Goal: Communication & Community: Answer question/provide support

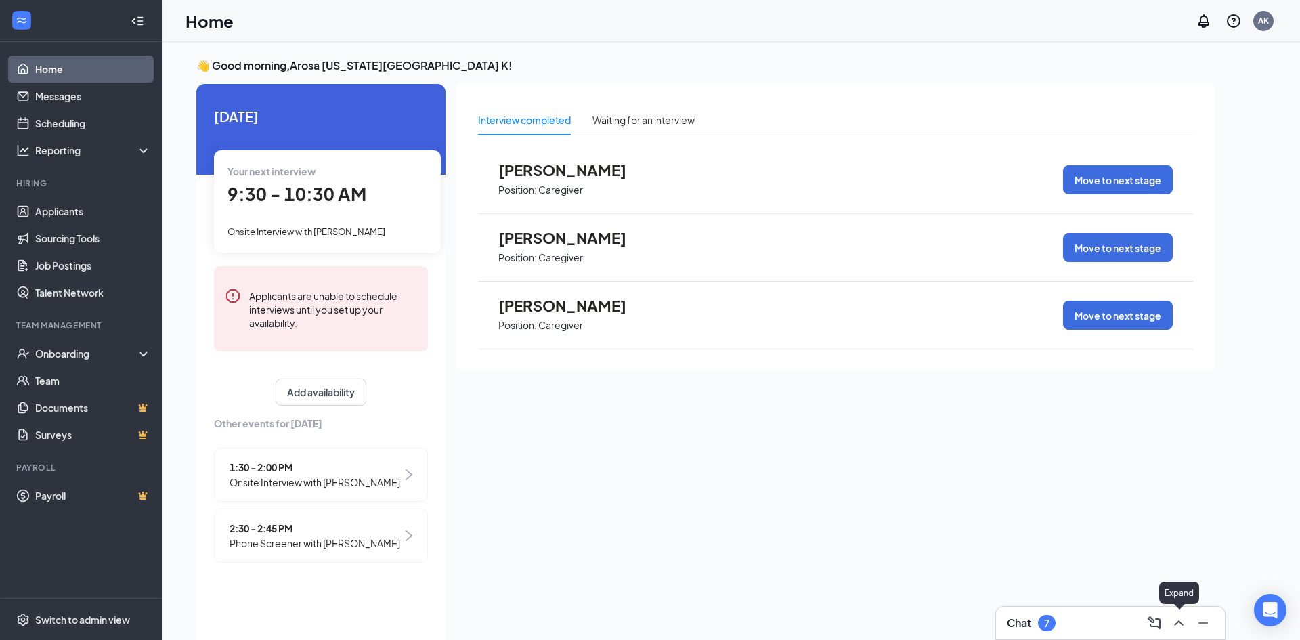
click at [1178, 616] on icon "ChevronUp" at bounding box center [1178, 623] width 16 height 16
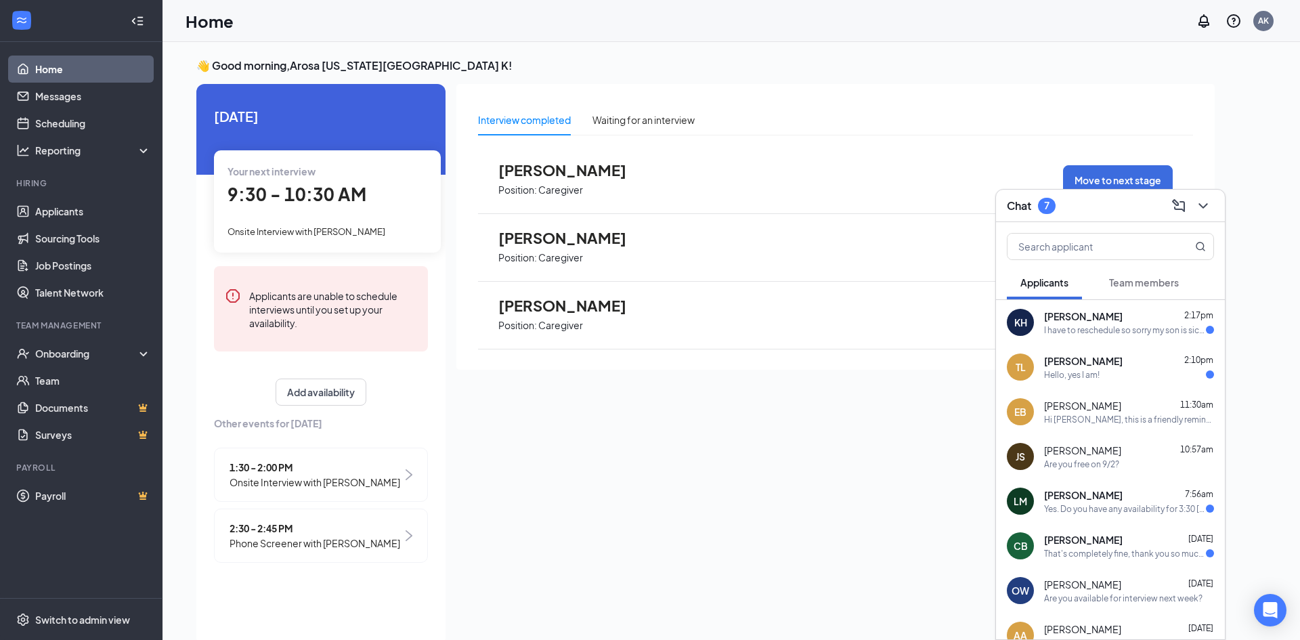
click at [1097, 326] on div "I have to reschedule so sorry my son is sick and I have to go get him" at bounding box center [1125, 330] width 162 height 12
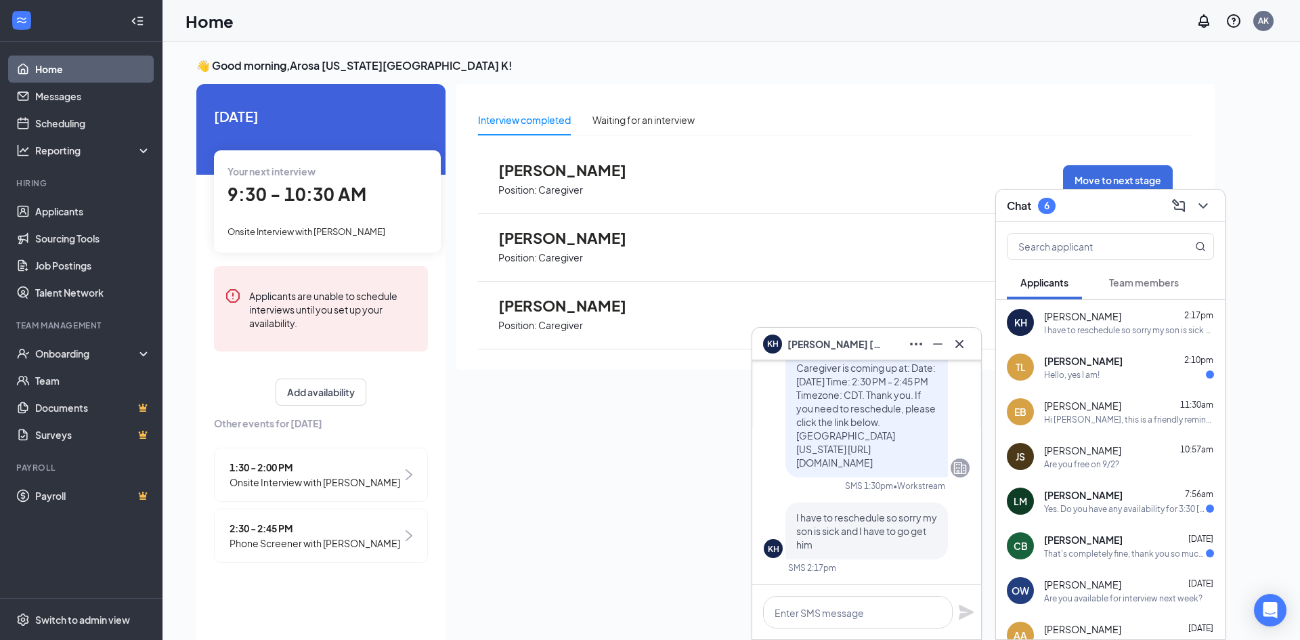
click at [915, 343] on div "KH [PERSON_NAME] KH [PERSON_NAME] Applicant Caregiver • [US_STATE] - Platte Cit…" at bounding box center [730, 355] width 1137 height 626
click at [915, 343] on icon "Ellipses" at bounding box center [916, 344] width 12 height 3
click at [956, 339] on icon "Cross" at bounding box center [959, 344] width 16 height 16
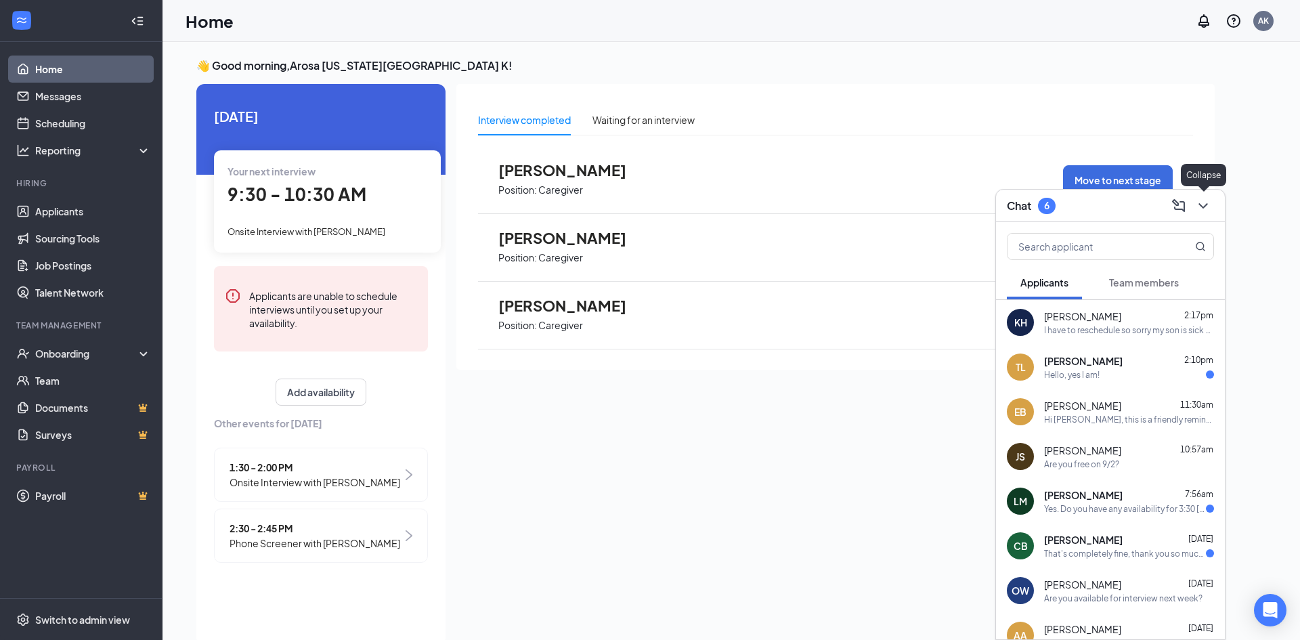
click at [1206, 204] on icon "ChevronDown" at bounding box center [1202, 205] width 9 height 5
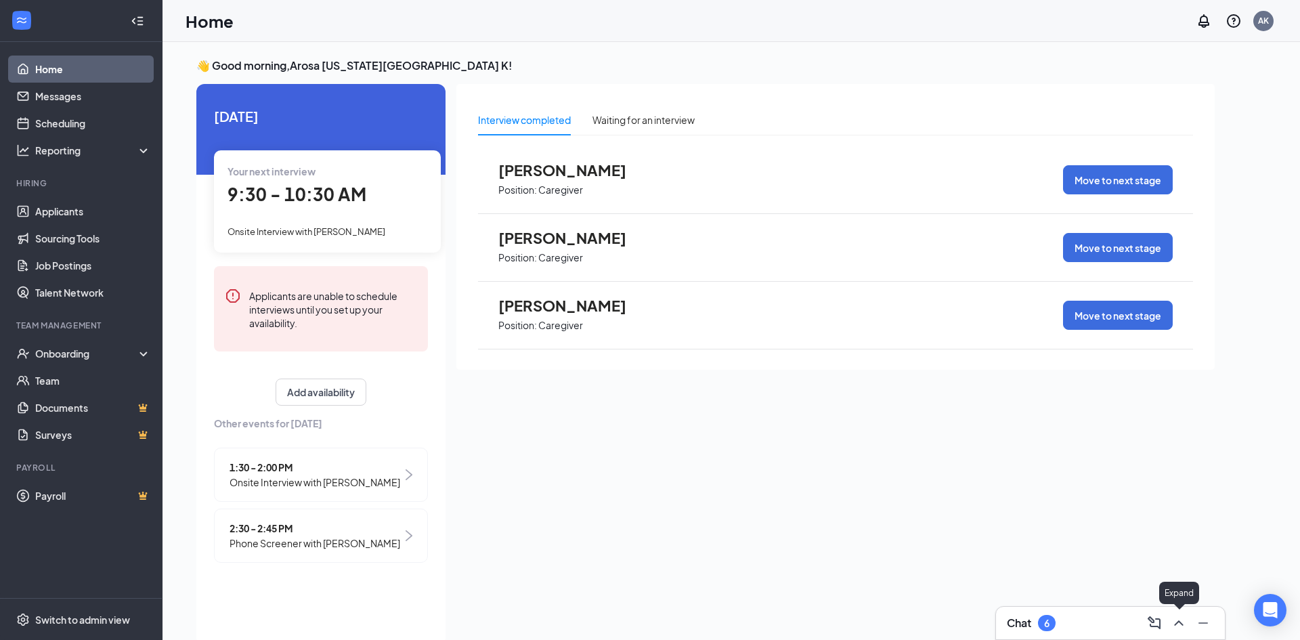
click at [1177, 616] on icon "ChevronUp" at bounding box center [1178, 623] width 16 height 16
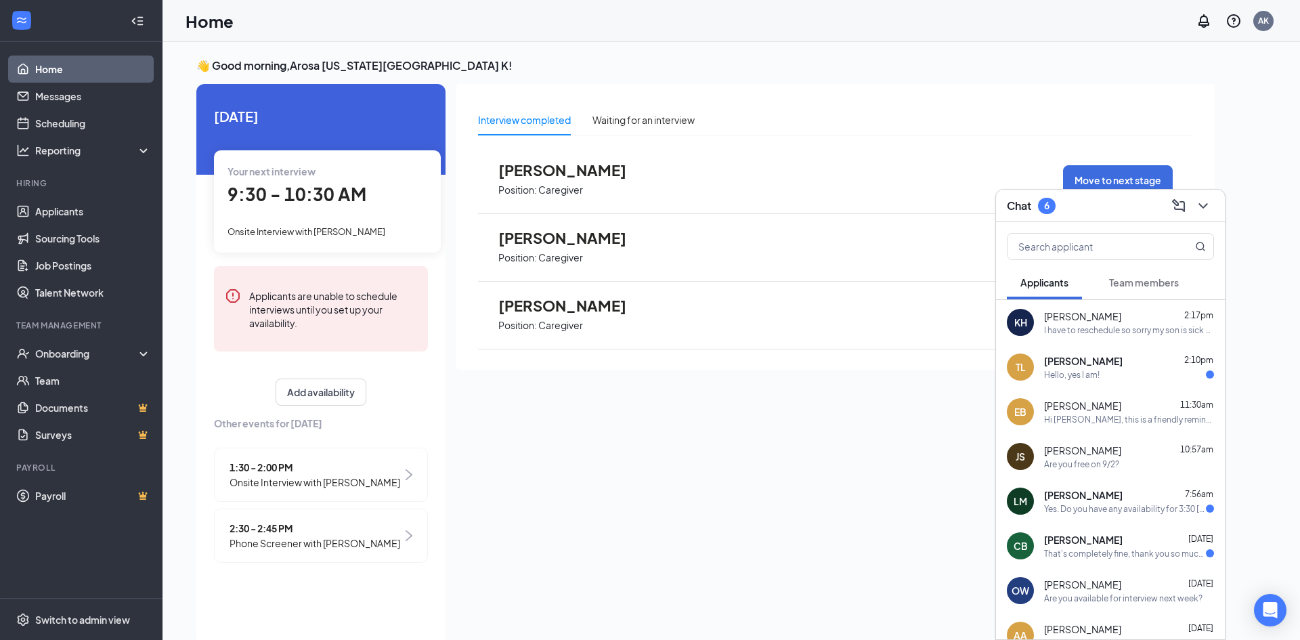
click at [1151, 276] on span "Team members" at bounding box center [1144, 282] width 70 height 12
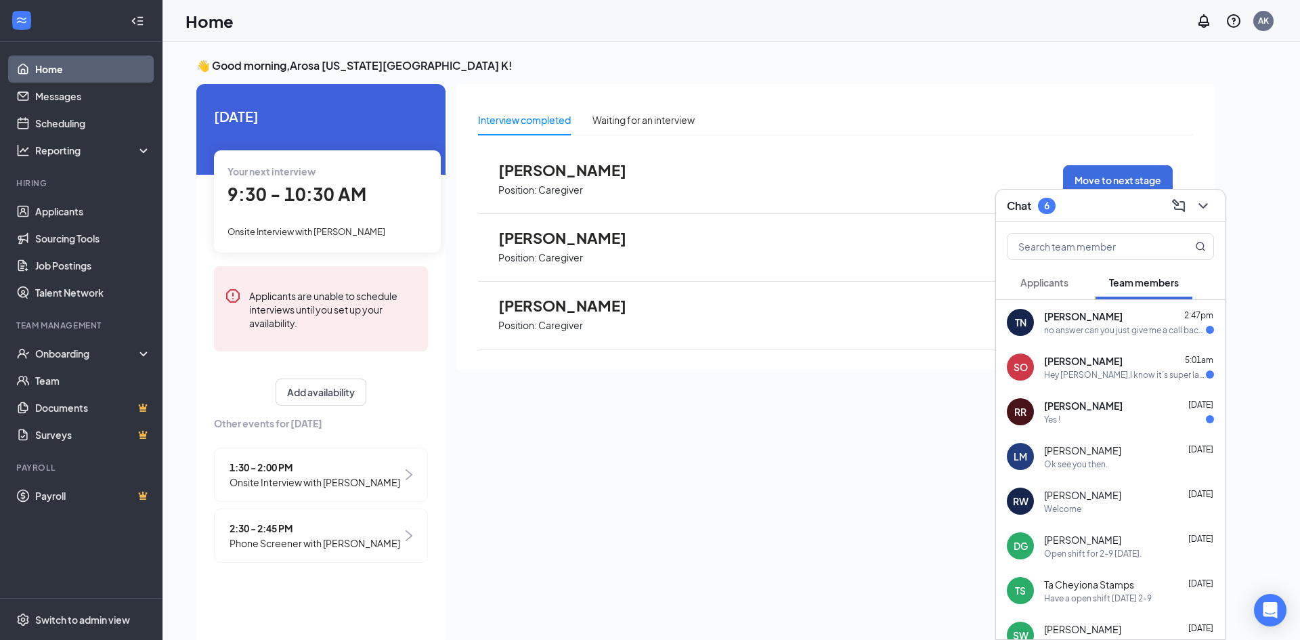
click at [1048, 406] on span "[PERSON_NAME]" at bounding box center [1083, 406] width 79 height 14
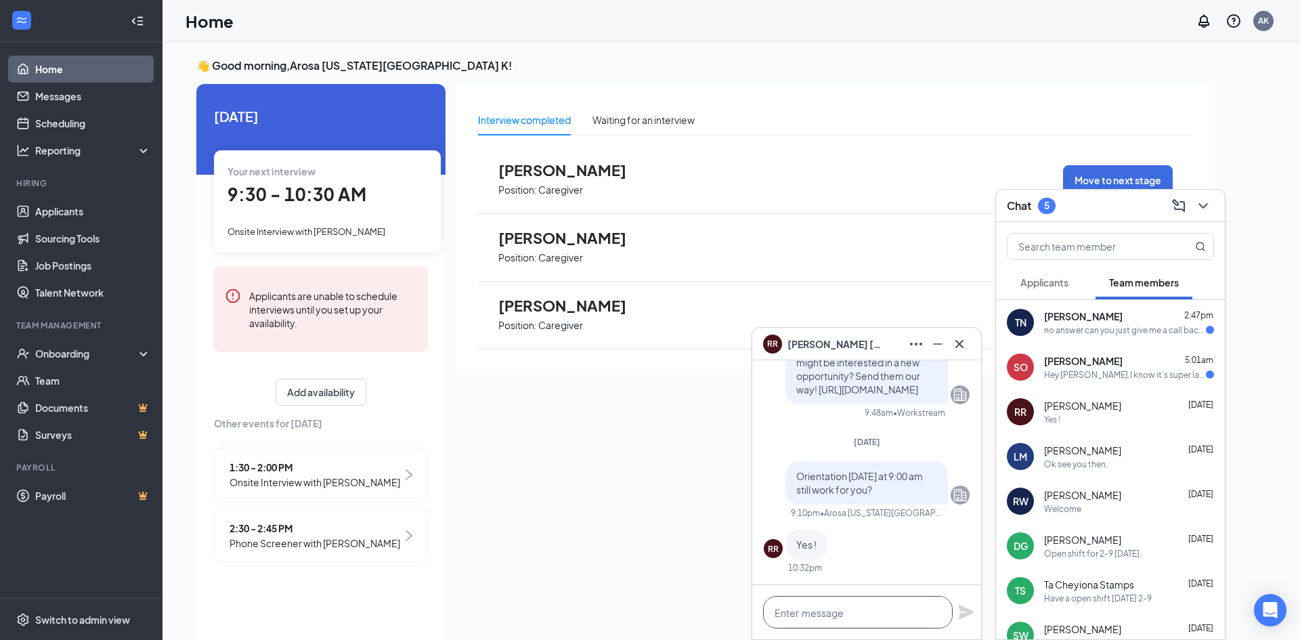
click at [879, 607] on textarea at bounding box center [858, 612] width 190 height 32
type textarea "H"
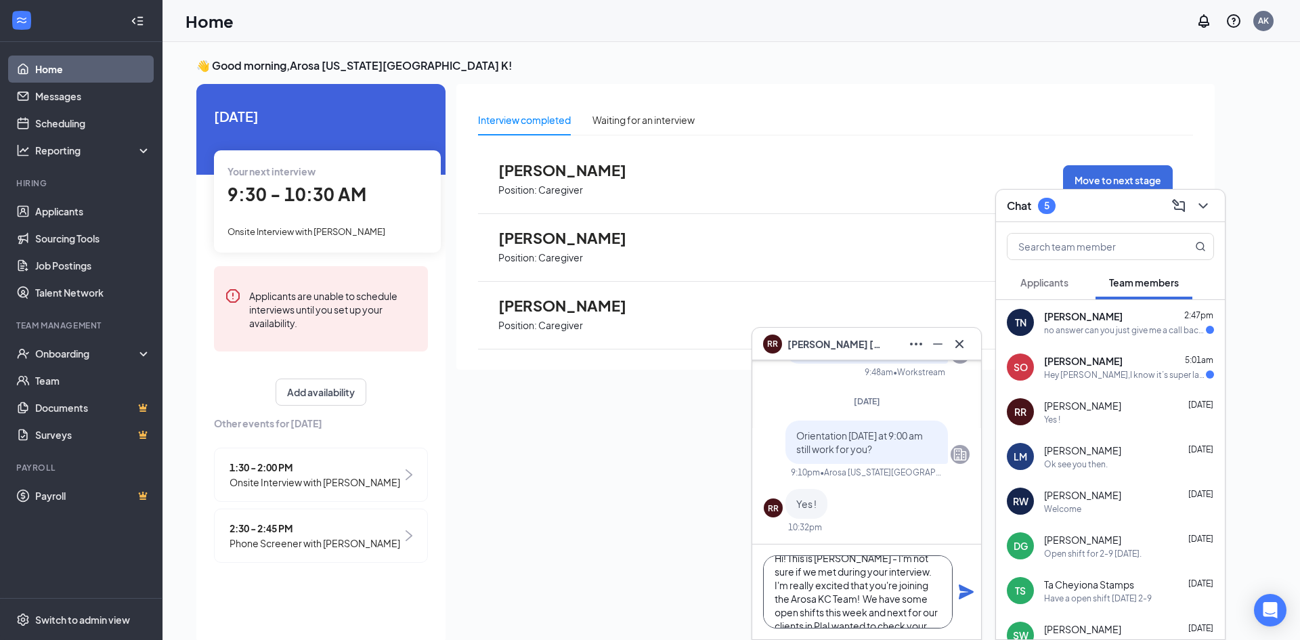
scroll to position [28, 0]
type textarea "Hi! This is [PERSON_NAME] - I'm not sure if we met during your interview. I'm r…"
click at [926, 615] on textarea "Hi! This is [PERSON_NAME] - I'm not sure if we met during your interview. I'm r…" at bounding box center [858, 591] width 190 height 73
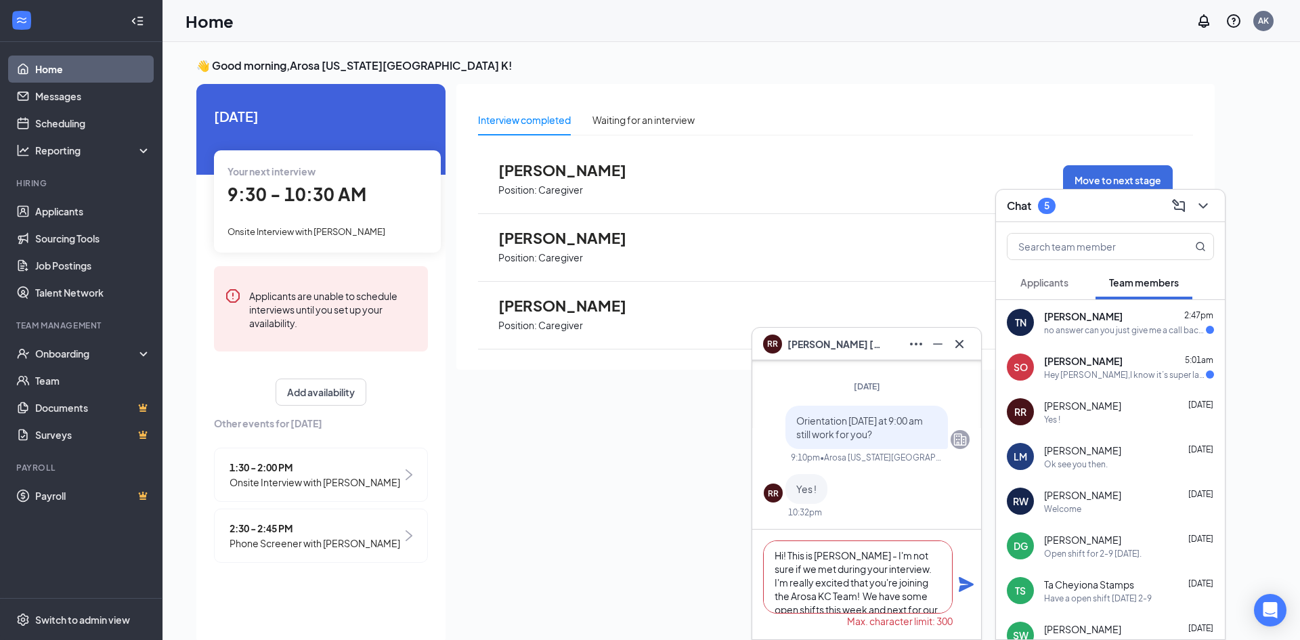
scroll to position [0, 0]
click at [815, 555] on textarea "Hi! This is [PERSON_NAME] - I'm not sure if we met during your interview. I'm r…" at bounding box center [858, 576] width 190 height 73
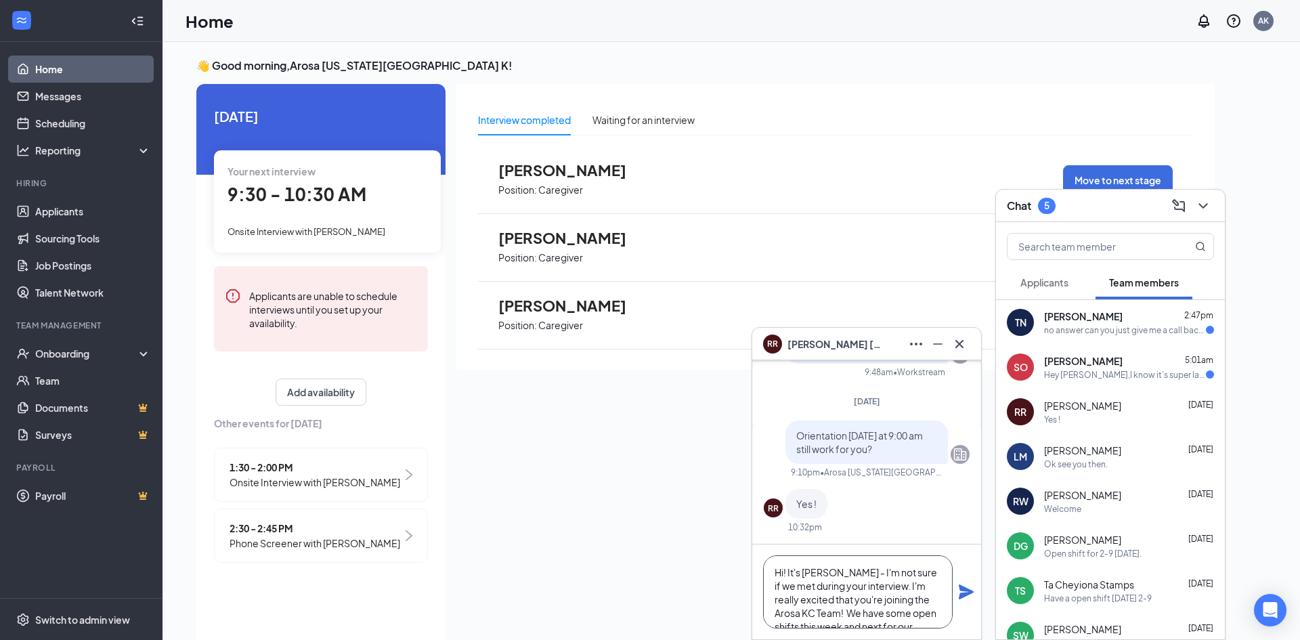
click at [853, 574] on textarea "Hi! It's [PERSON_NAME] - I'm not sure if we met during your interview. I'm real…" at bounding box center [858, 591] width 190 height 73
click at [831, 602] on textarea "Hi! It's [PERSON_NAME] - not sure if we met during your interview. I'm really e…" at bounding box center [858, 591] width 190 height 73
click at [836, 606] on textarea "Hi! It's [PERSON_NAME] - not sure if we met during your interview. I'm really e…" at bounding box center [858, 591] width 190 height 73
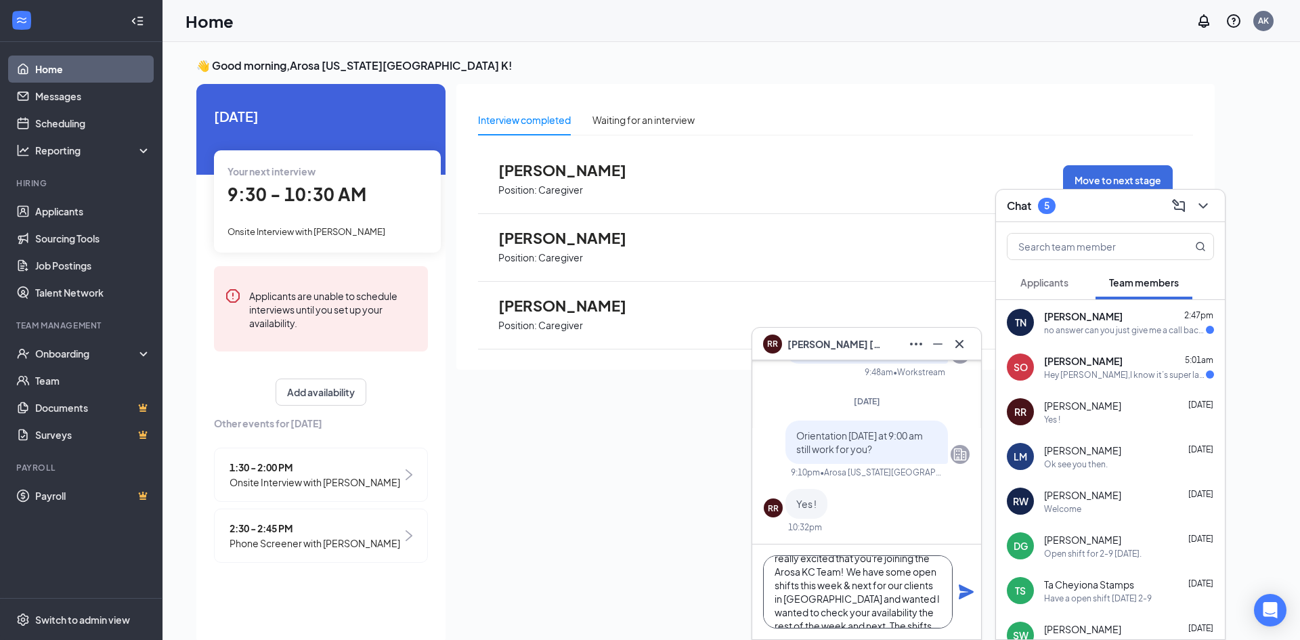
click at [919, 596] on textarea "Hi! It's [PERSON_NAME] - not sure if we met during your interview. I'm really e…" at bounding box center [858, 591] width 190 height 73
click at [800, 608] on textarea "Hi! It's [PERSON_NAME] - not sure if we met during your interview. I'm really e…" at bounding box center [858, 591] width 190 height 73
type textarea "Hi! It's [PERSON_NAME] - not sure if we met during your interview. I'm really e…"
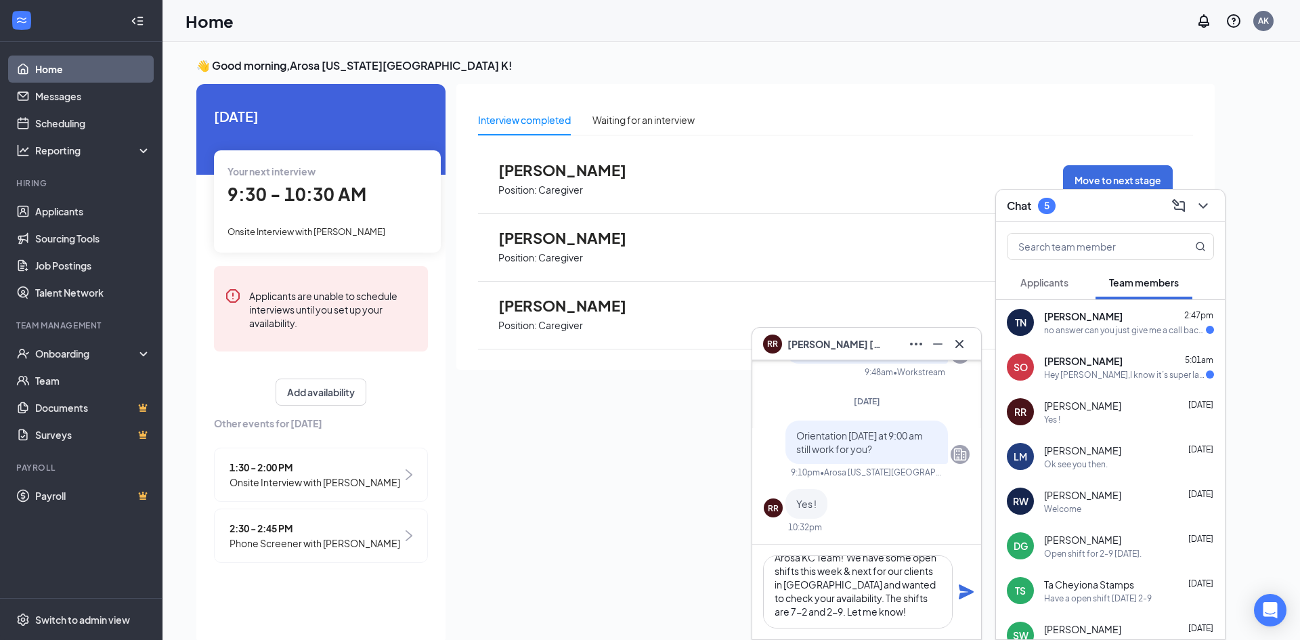
click at [965, 587] on icon "Plane" at bounding box center [966, 592] width 16 height 16
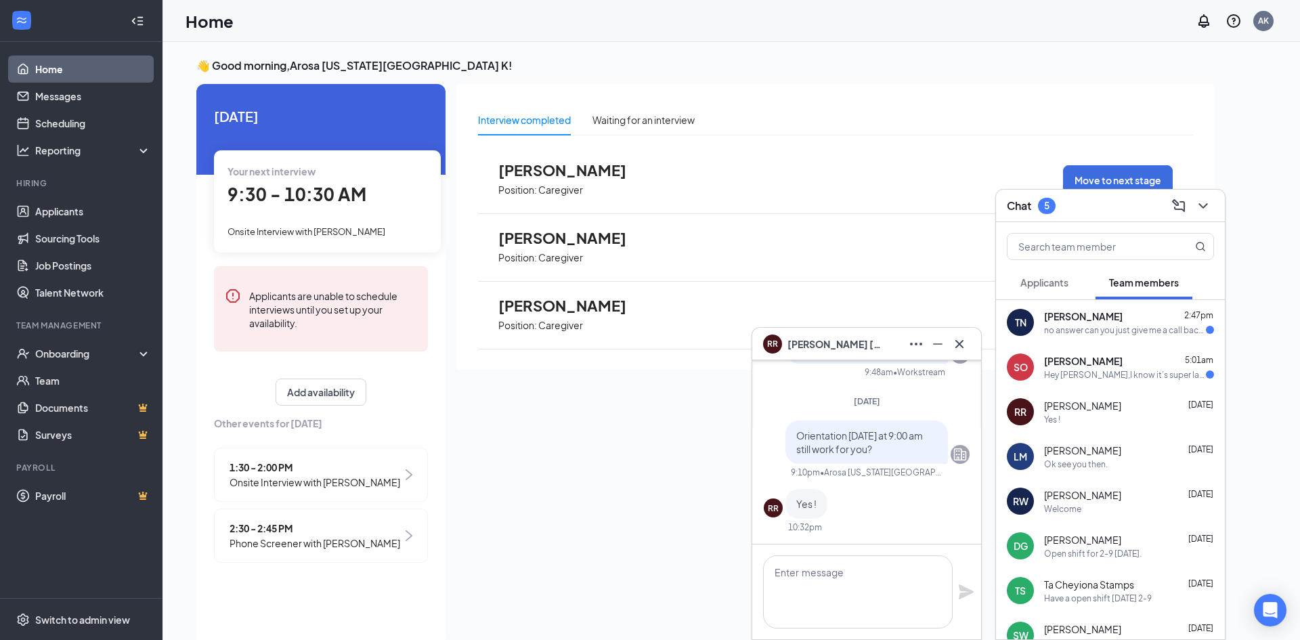
scroll to position [0, 0]
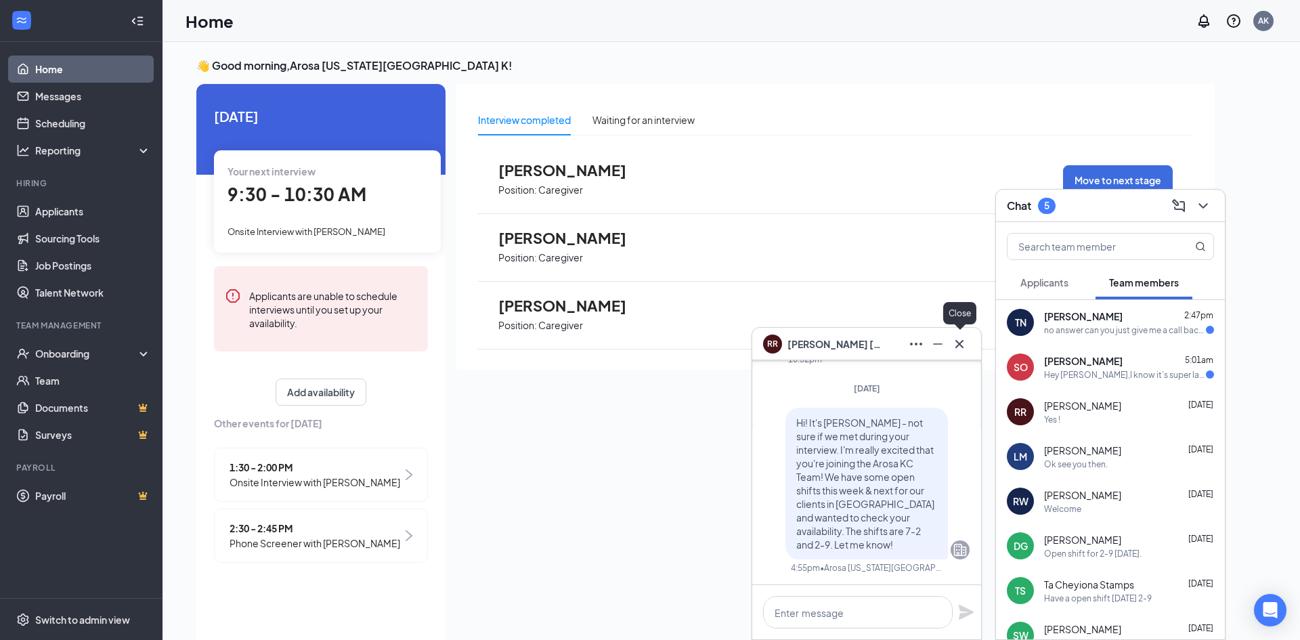
click at [963, 349] on icon "Cross" at bounding box center [959, 344] width 16 height 16
